Goal: Task Accomplishment & Management: Manage account settings

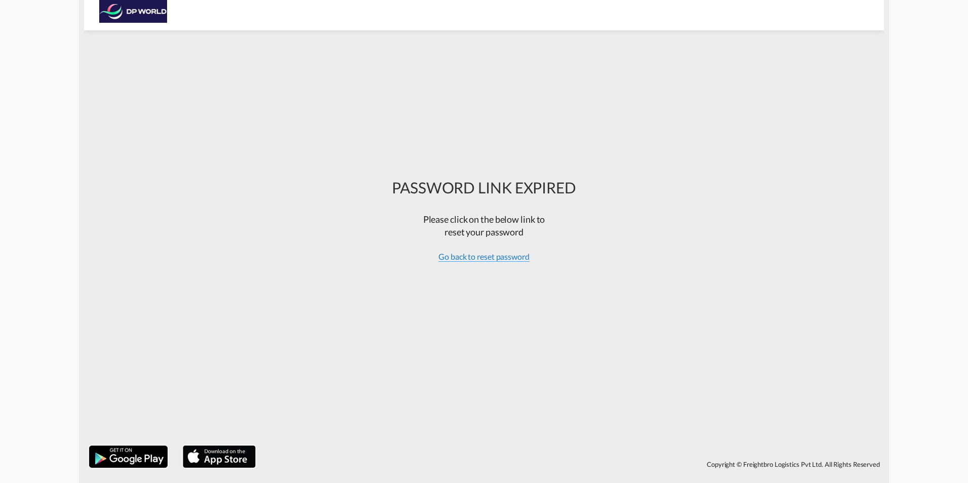
click at [476, 258] on span "Go back to reset password" at bounding box center [483, 257] width 91 height 10
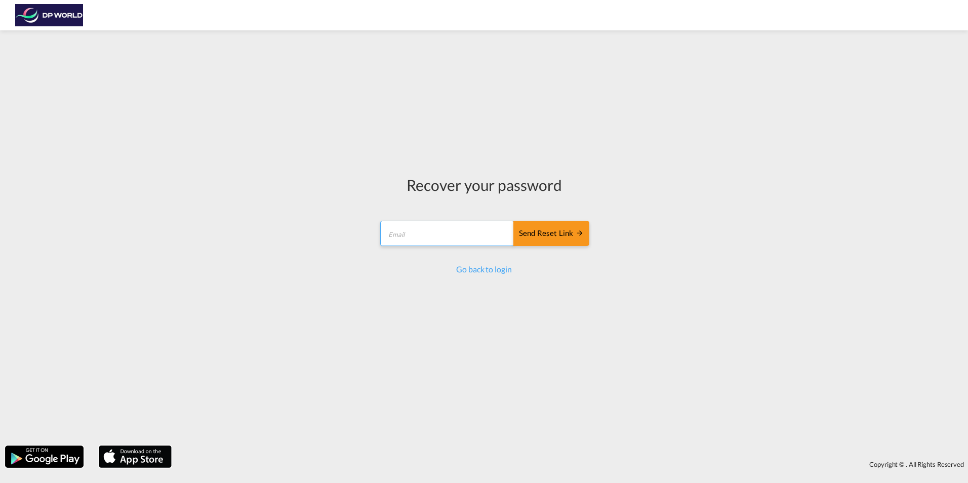
click at [424, 233] on form "Send reset link Email field is required Send reset link" at bounding box center [484, 235] width 211 height 48
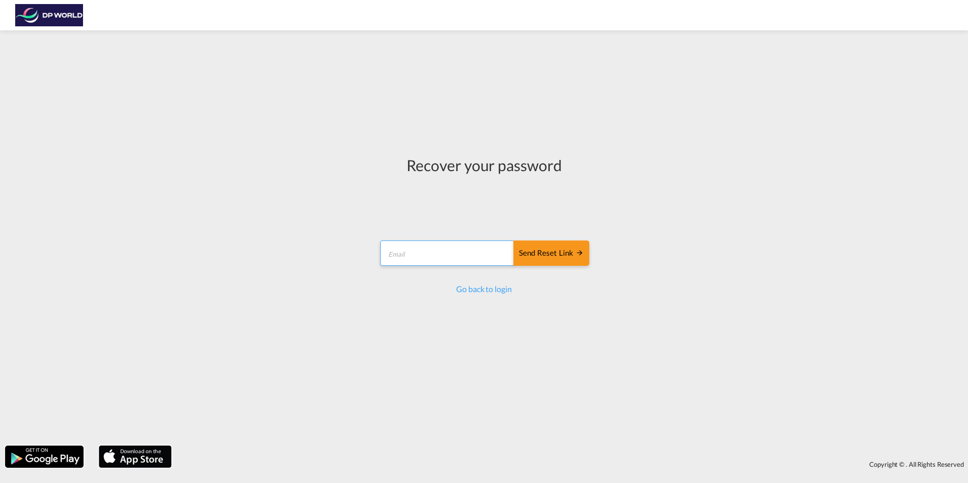
type input "[PERSON_NAME][EMAIL_ADDRESS][PERSON_NAME][DOMAIN_NAME]"
click at [541, 256] on div "Send reset link" at bounding box center [551, 254] width 65 height 12
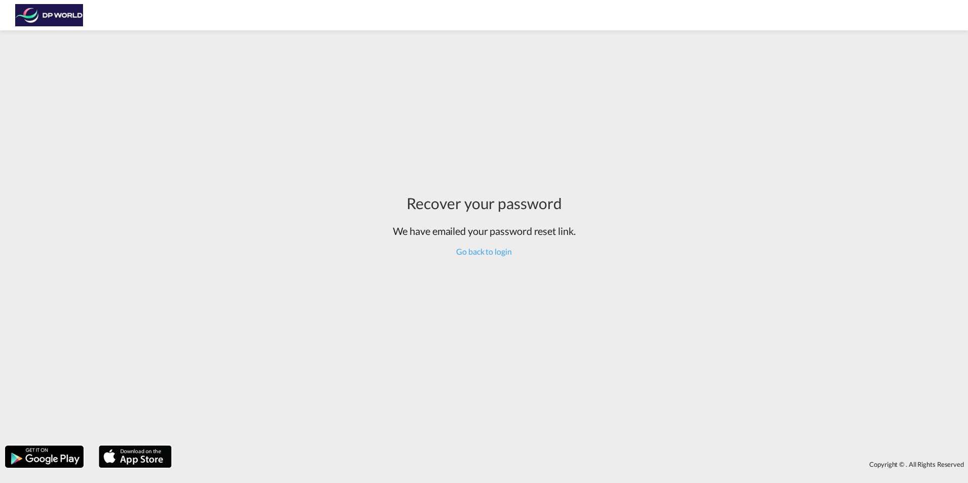
click at [786, 73] on div "Recover your password We have emailed your password reset link. Go back to login" at bounding box center [484, 237] width 968 height 405
click at [478, 252] on link "Go back to login" at bounding box center [483, 252] width 55 height 10
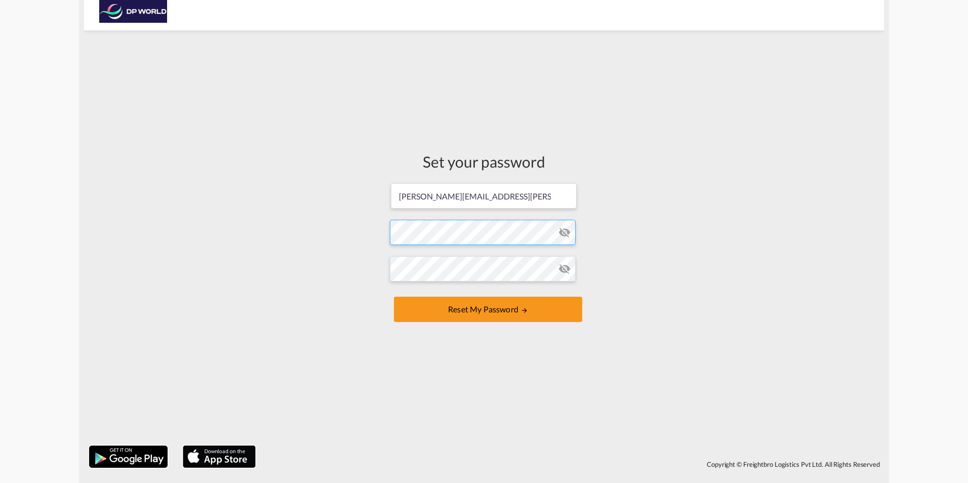
click at [430, 237] on form "mario.martinez@dpworld.com Password must contain the following: A special chara…" at bounding box center [484, 253] width 188 height 143
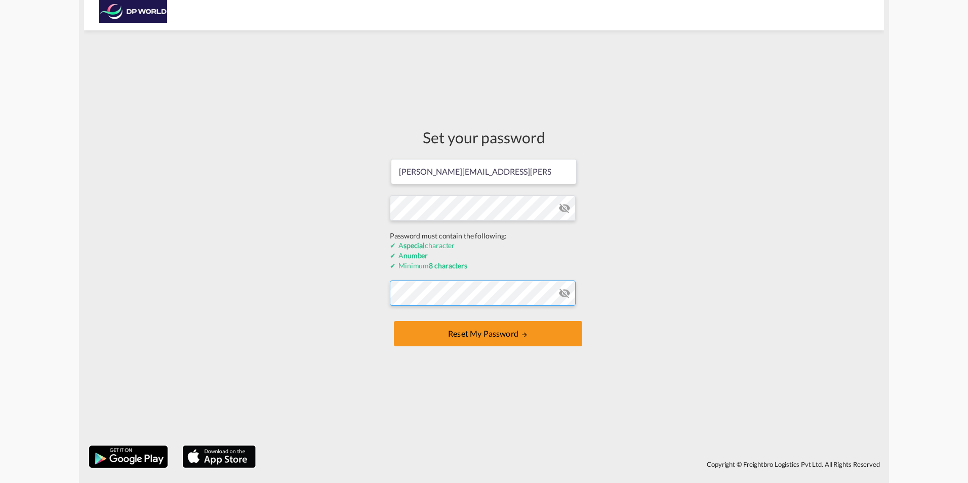
click at [415, 296] on form "mario.martinez@dpworld.com Password must contain the following: A special chara…" at bounding box center [484, 253] width 188 height 191
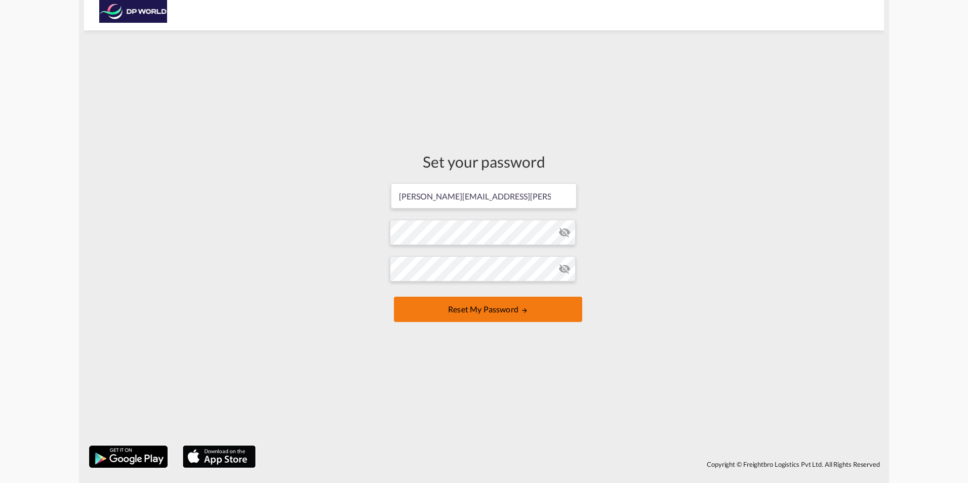
click at [480, 296] on button "Reset my password" at bounding box center [488, 309] width 188 height 25
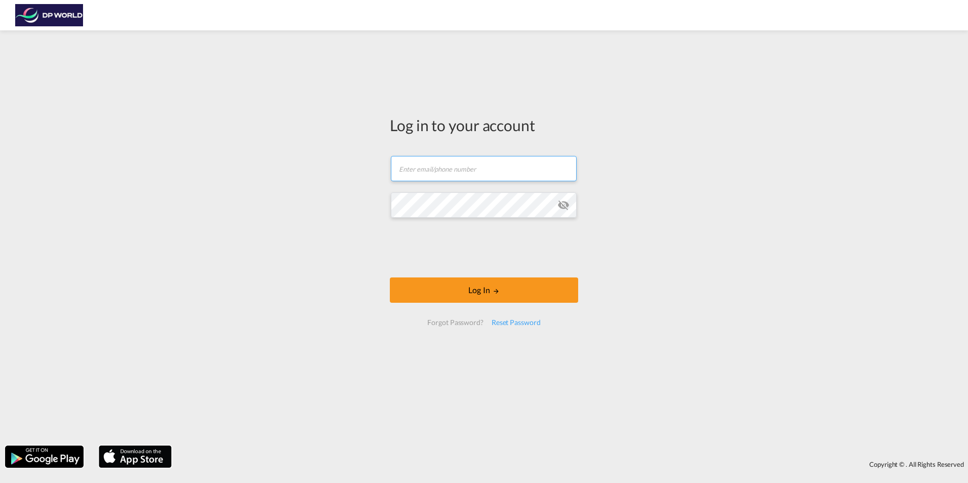
click at [423, 163] on input "text" at bounding box center [484, 168] width 186 height 25
type input "[PERSON_NAME][EMAIL_ADDRESS][PERSON_NAME][DOMAIN_NAME]"
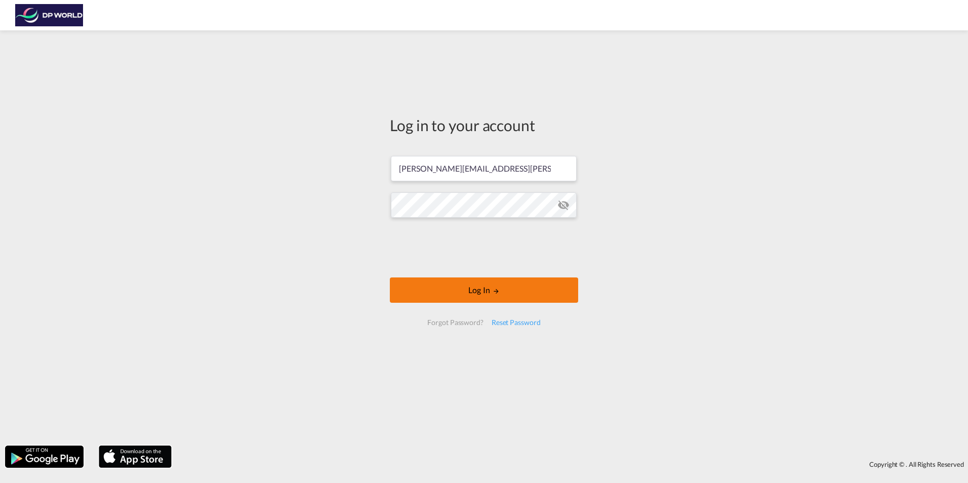
click at [421, 286] on button "Log In" at bounding box center [484, 289] width 188 height 25
